Goal: Task Accomplishment & Management: Complete application form

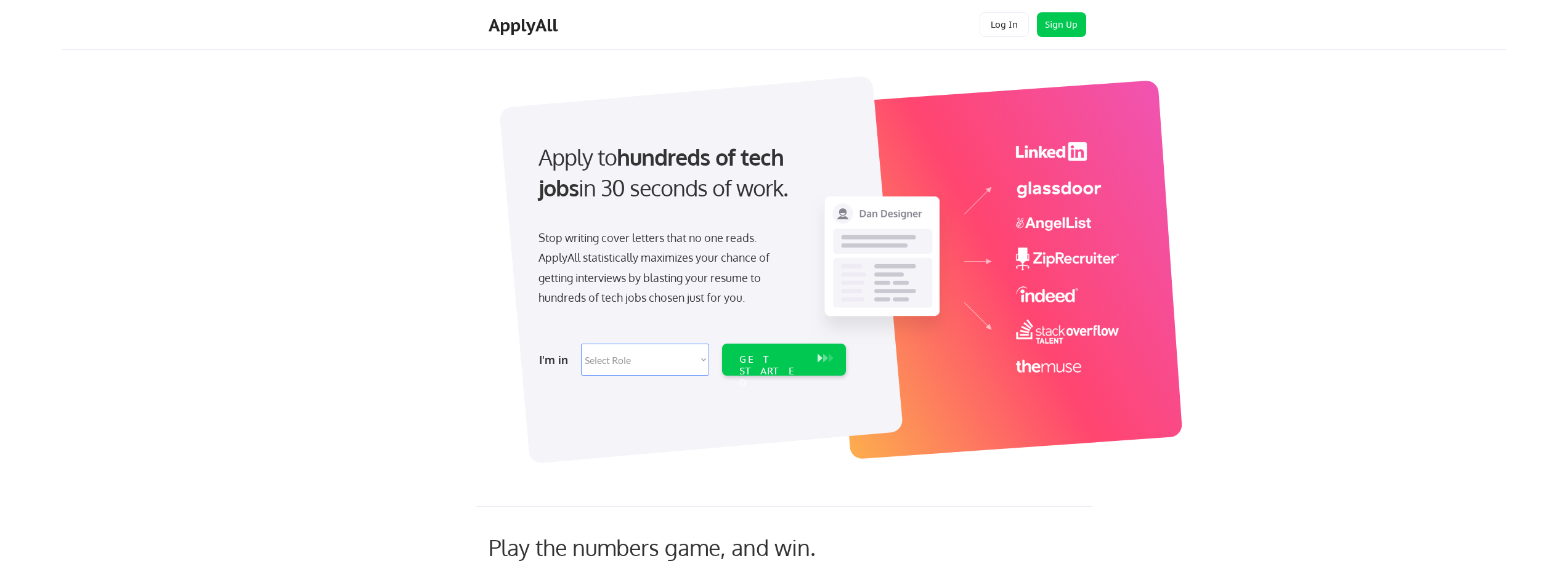
drag, startPoint x: 637, startPoint y: 352, endPoint x: 642, endPoint y: 361, distance: 10.3
click at [637, 357] on select "Select Role Software Engineering Product Management Customer Success Sales UI/U…" at bounding box center [645, 359] width 128 height 32
select select ""it_security""
click at [581, 343] on select "Select Role Software Engineering Product Management Customer Success Sales UI/U…" at bounding box center [645, 359] width 128 height 32
select select ""it_security""
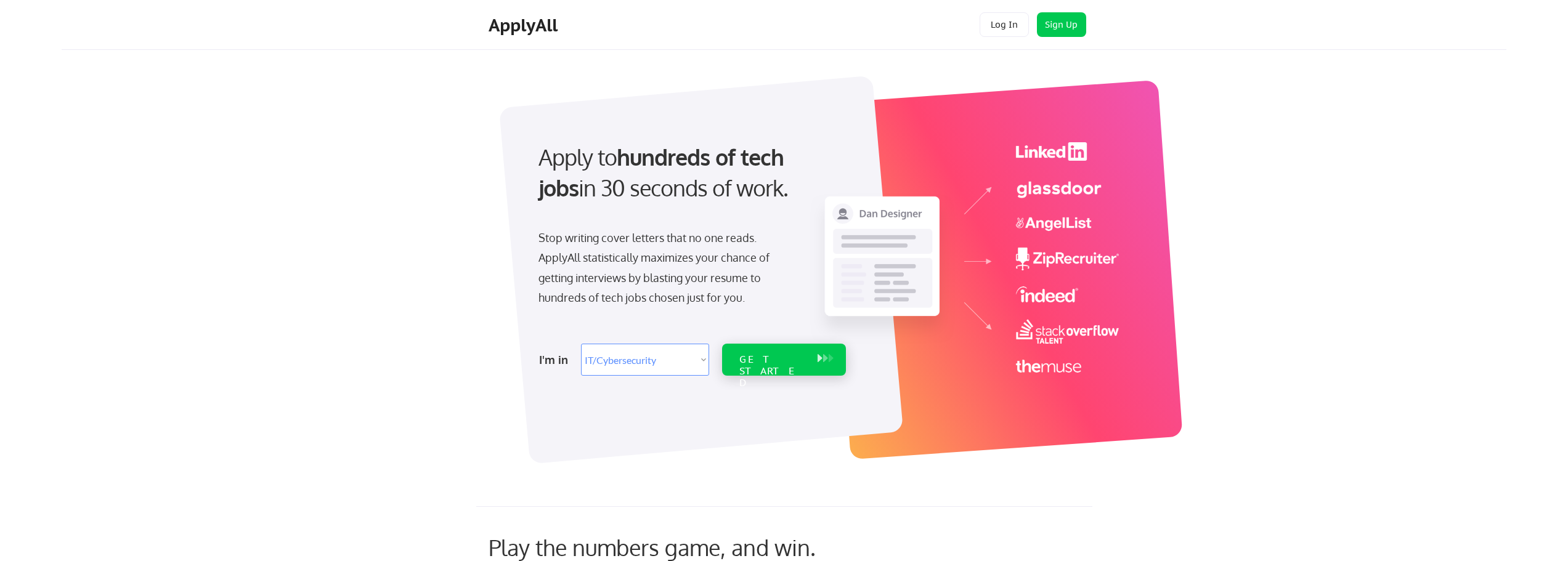
click at [792, 357] on div "GET STARTED" at bounding box center [772, 371] width 66 height 36
select select ""it_security""
